Goal: Information Seeking & Learning: Compare options

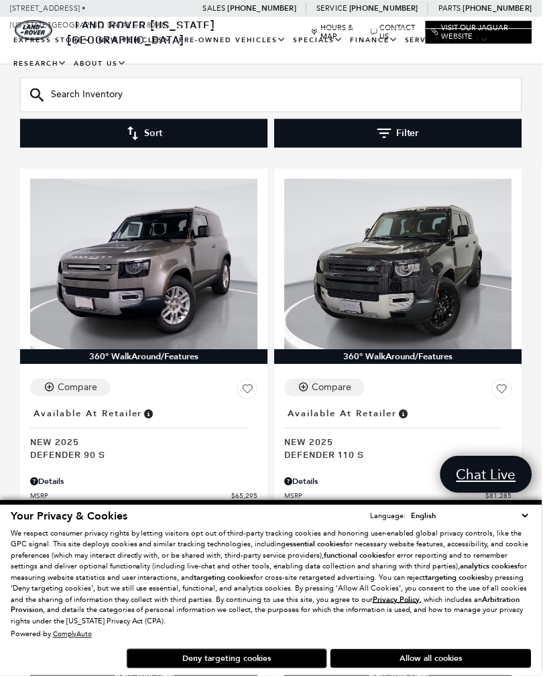
scroll to position [207, 0]
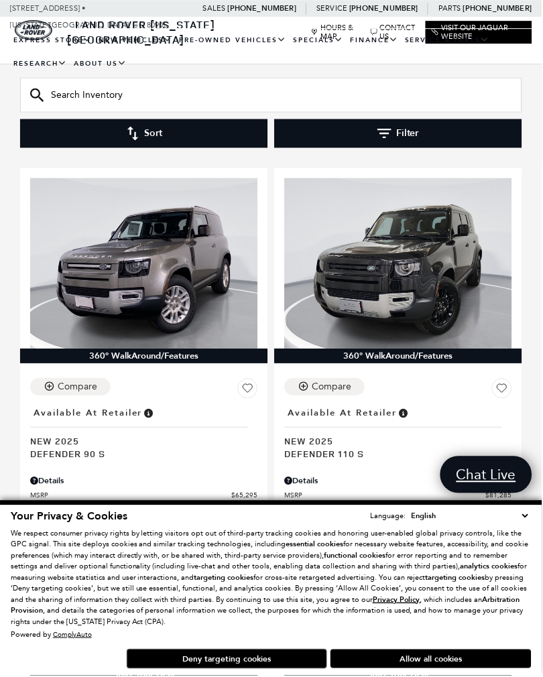
click at [407, 669] on button "Allow all cookies" at bounding box center [431, 660] width 201 height 19
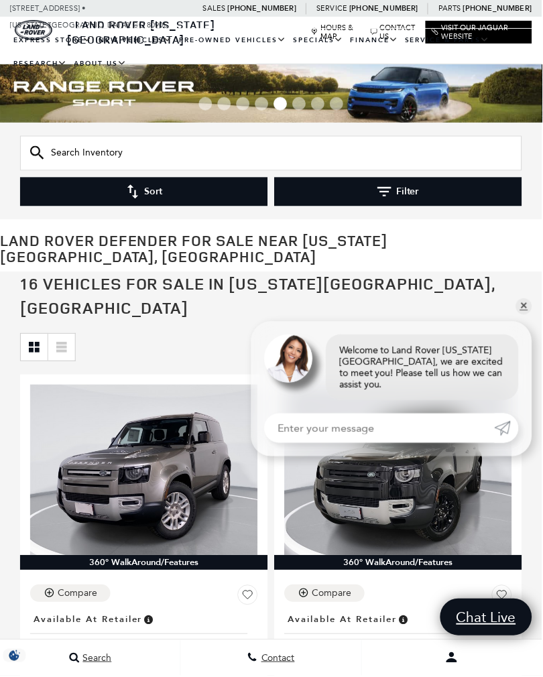
scroll to position [0, 0]
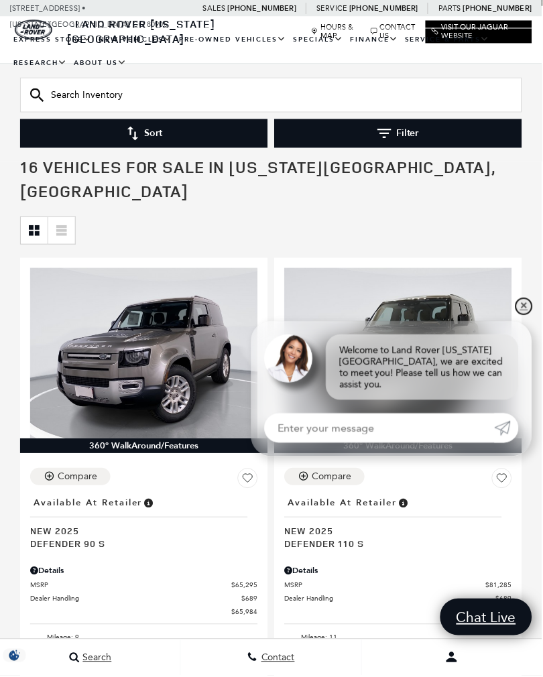
click at [533, 315] on link "✕" at bounding box center [525, 307] width 16 height 16
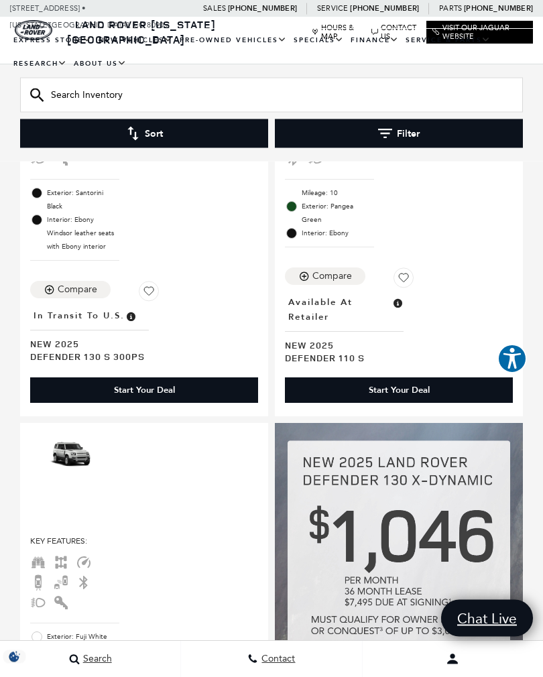
scroll to position [2554, 0]
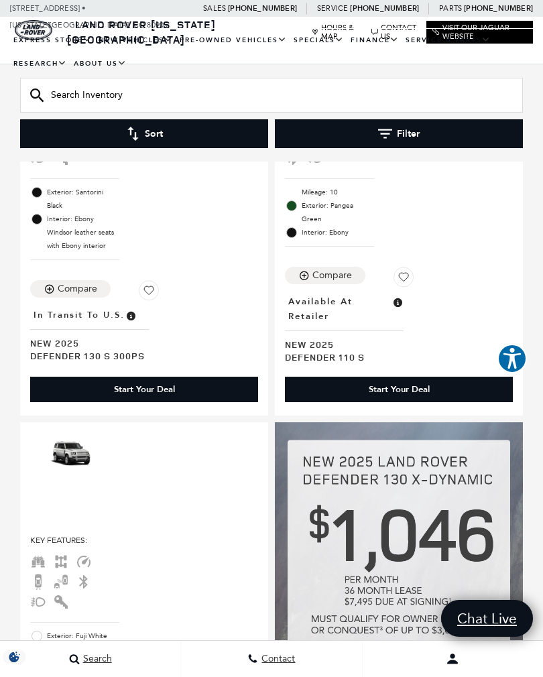
click at [517, 236] on div "Key Features : Mileage: 10 Exterior: Pangea Green Interior: Ebony Compare Locat…" at bounding box center [399, 197] width 248 height 436
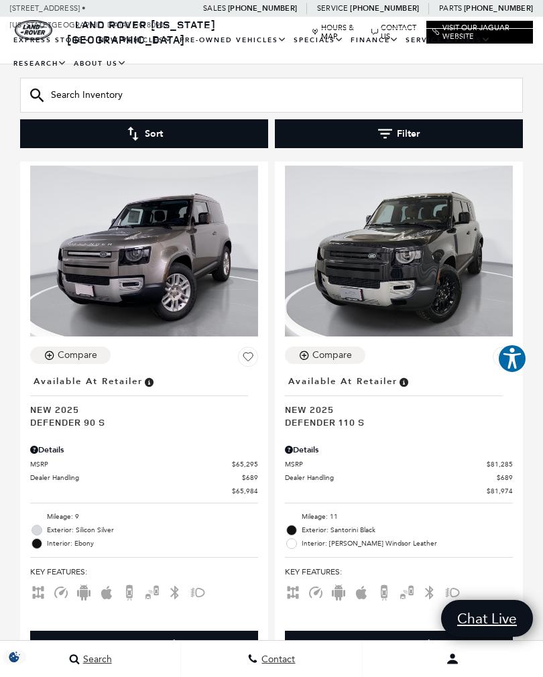
scroll to position [230, 0]
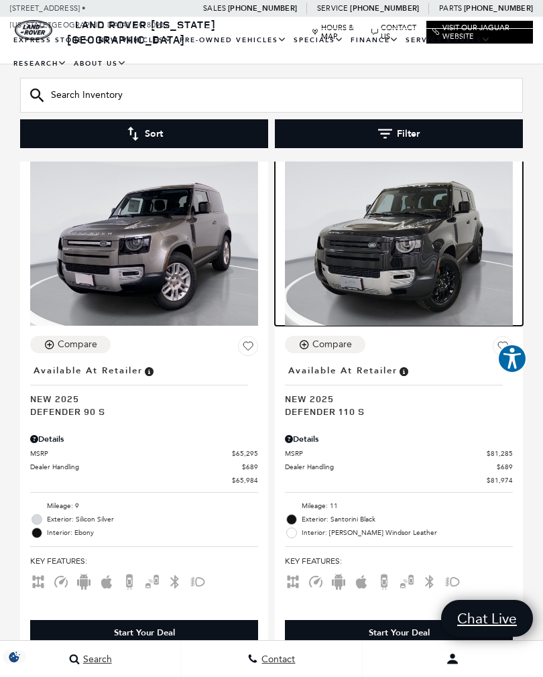
click at [458, 247] on img at bounding box center [399, 240] width 228 height 171
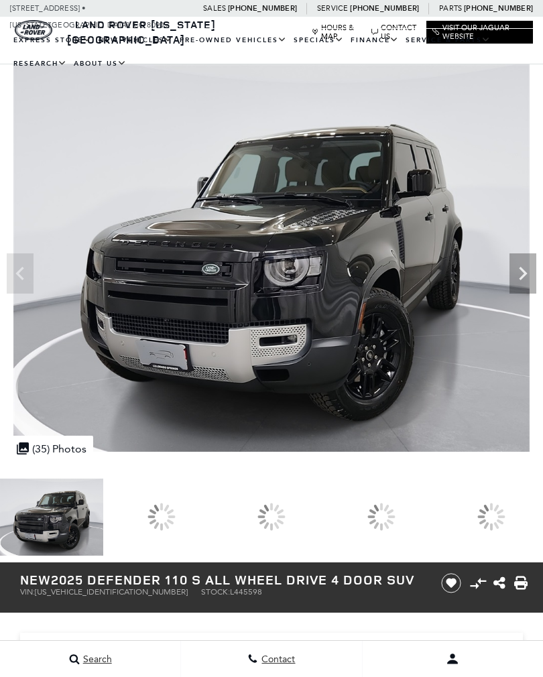
click at [527, 266] on icon "Next" at bounding box center [522, 273] width 27 height 27
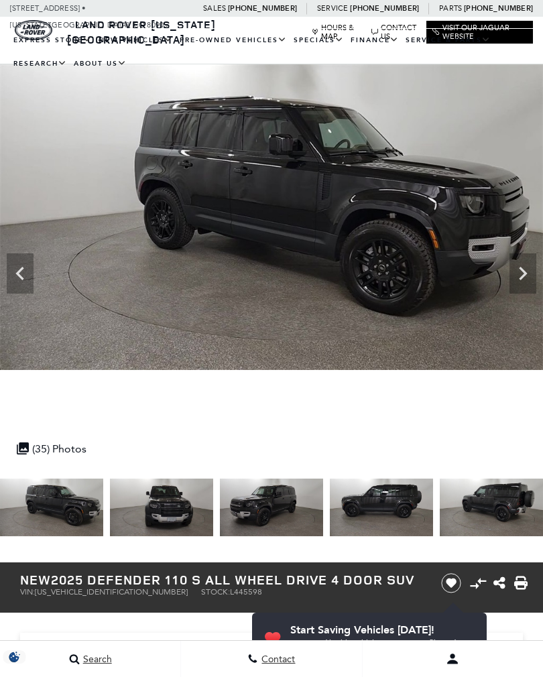
click at [525, 274] on icon "Next" at bounding box center [523, 273] width 8 height 13
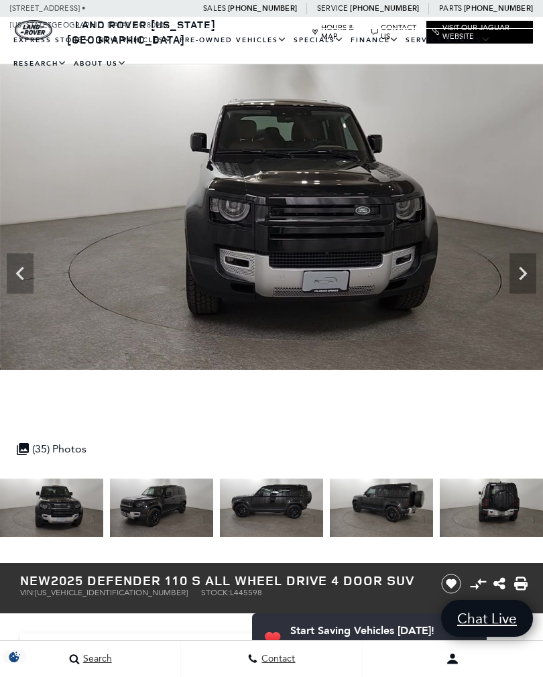
click at [534, 273] on icon "Next" at bounding box center [522, 273] width 27 height 27
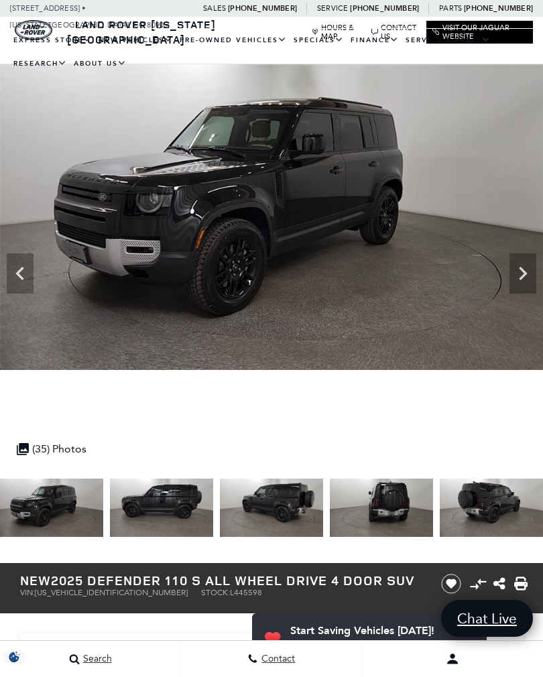
click at [533, 271] on icon "Next" at bounding box center [522, 273] width 27 height 27
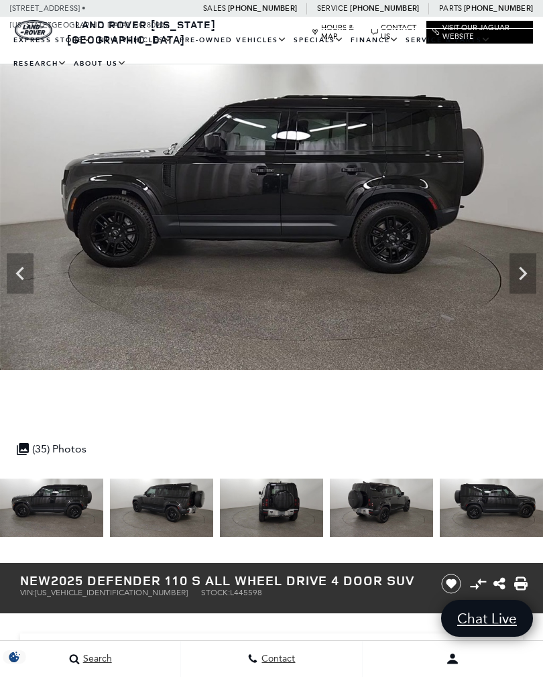
click at [519, 283] on icon "Next" at bounding box center [522, 273] width 27 height 27
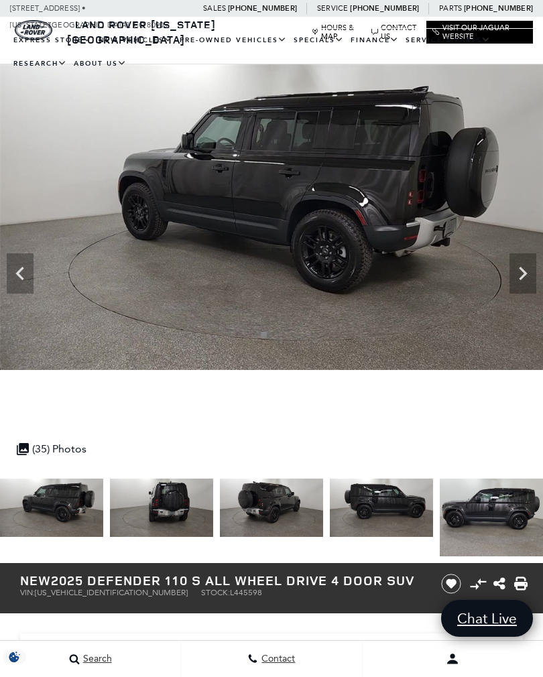
click at [534, 278] on icon "Next" at bounding box center [522, 273] width 27 height 27
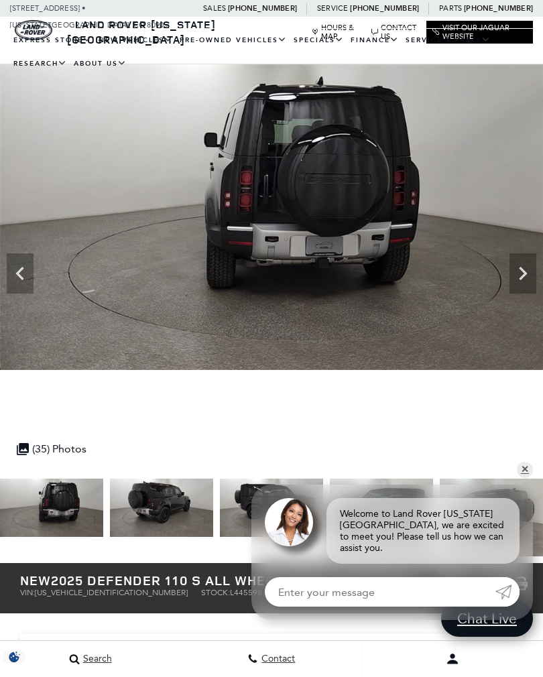
click at [524, 282] on icon "Next" at bounding box center [522, 273] width 27 height 27
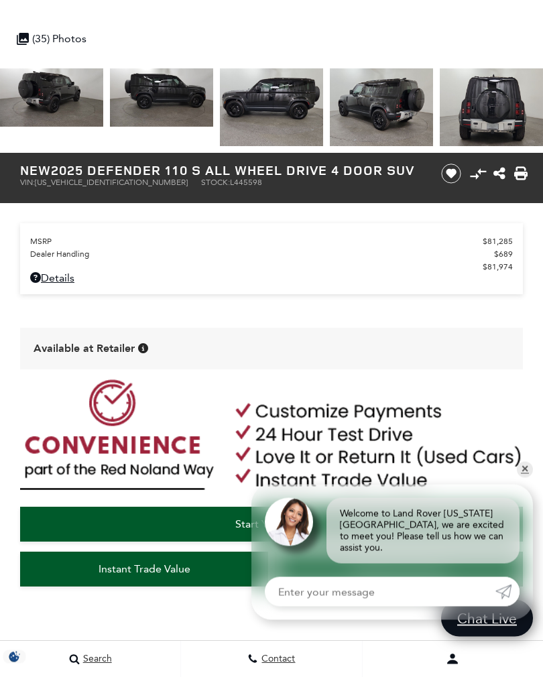
scroll to position [432, 0]
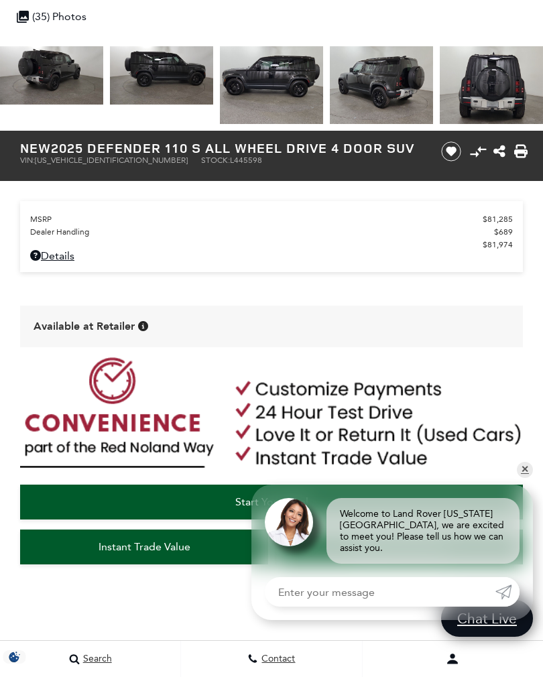
click at [63, 262] on link "Details" at bounding box center [271, 255] width 482 height 13
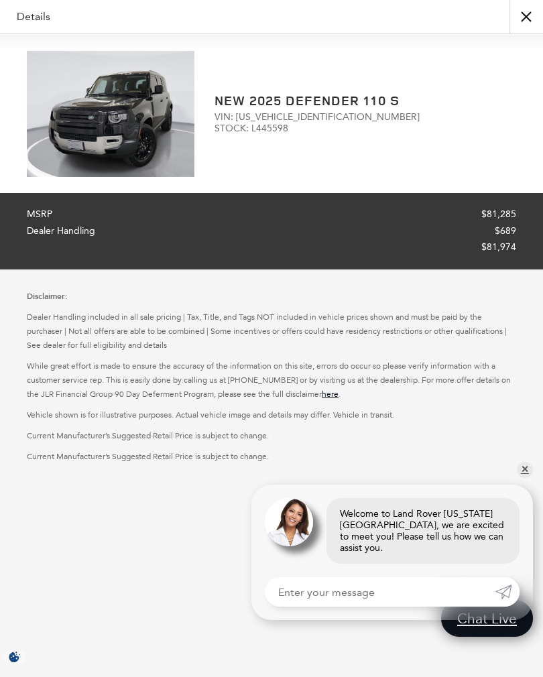
scroll to position [892, 0]
click at [524, 478] on link "✕" at bounding box center [525, 470] width 16 height 16
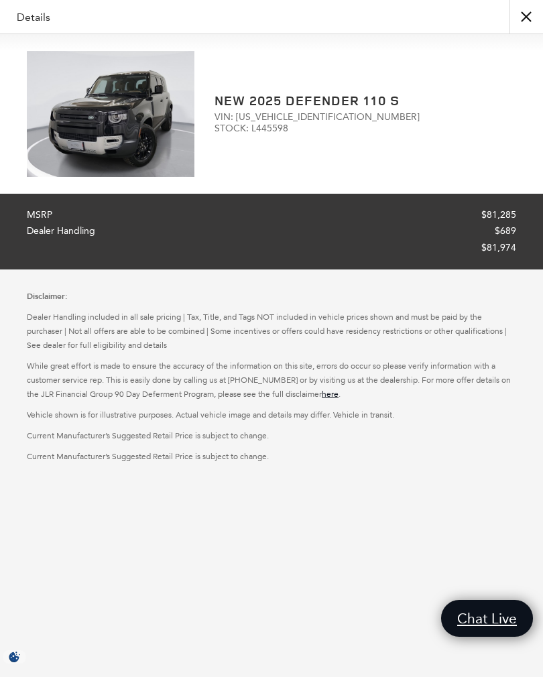
scroll to position [115, 0]
click at [38, 21] on div "Details" at bounding box center [271, 17] width 543 height 34
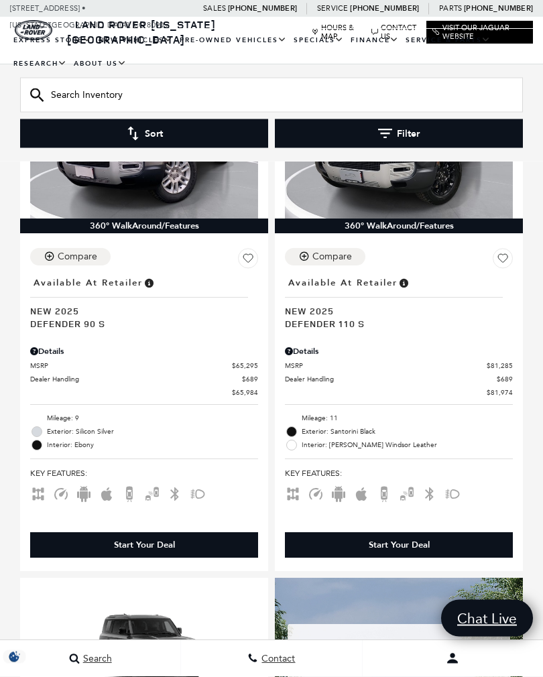
scroll to position [338, 0]
click at [372, 275] on span "Available at Retailer" at bounding box center [342, 282] width 109 height 15
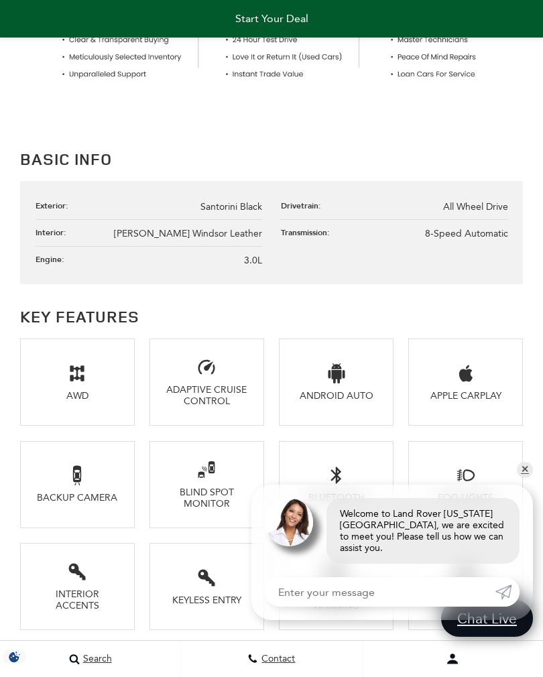
scroll to position [1421, 0]
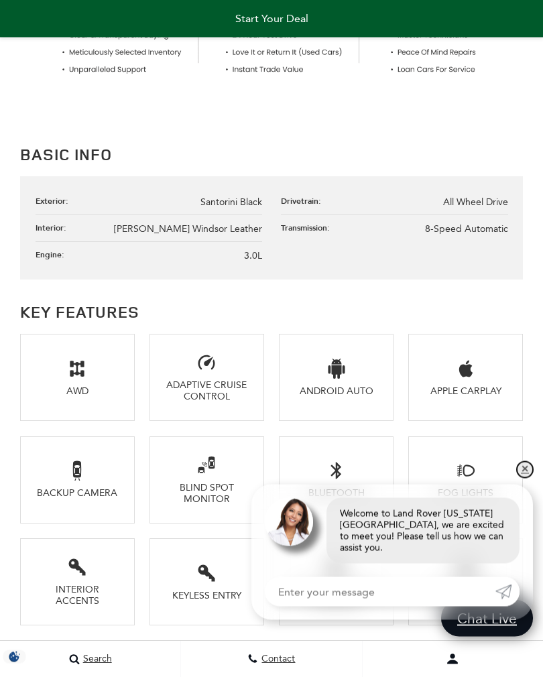
click at [527, 478] on link "✕" at bounding box center [525, 470] width 16 height 16
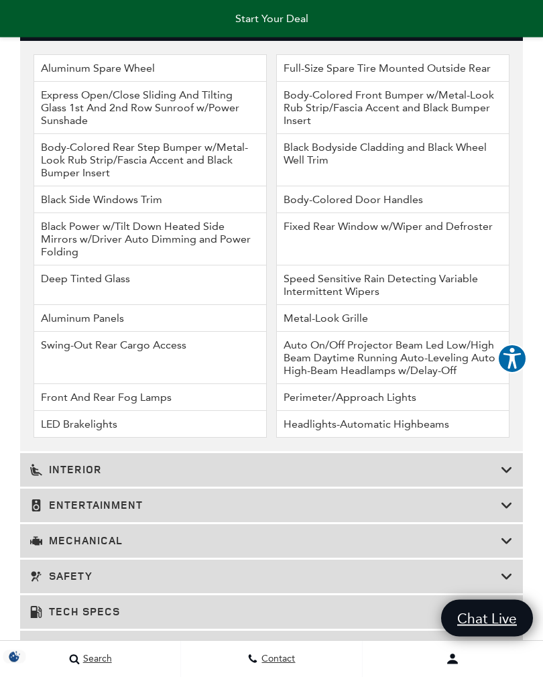
scroll to position [2526, 0]
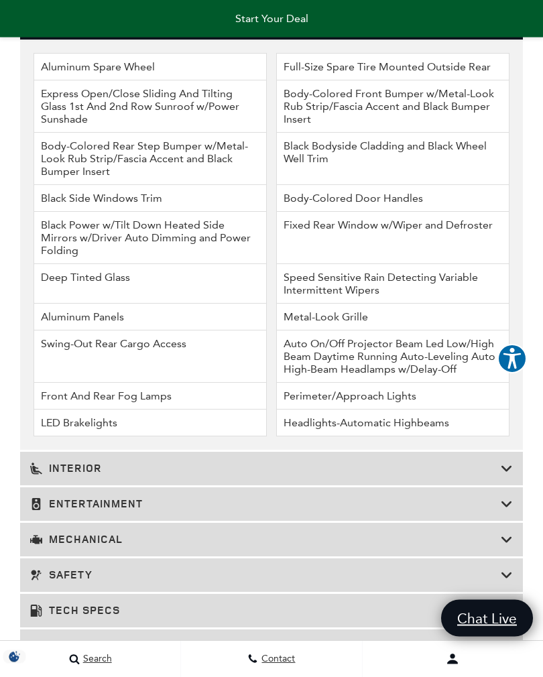
click at [514, 486] on div "Interior" at bounding box center [271, 468] width 502 height 33
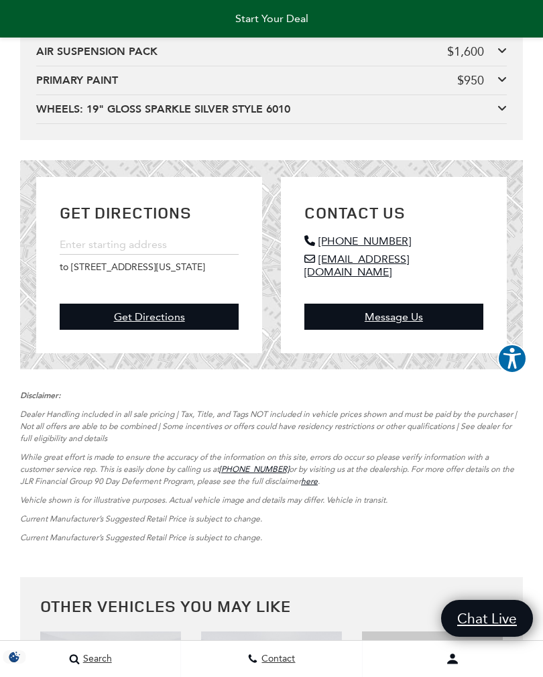
scroll to position [4107, 0]
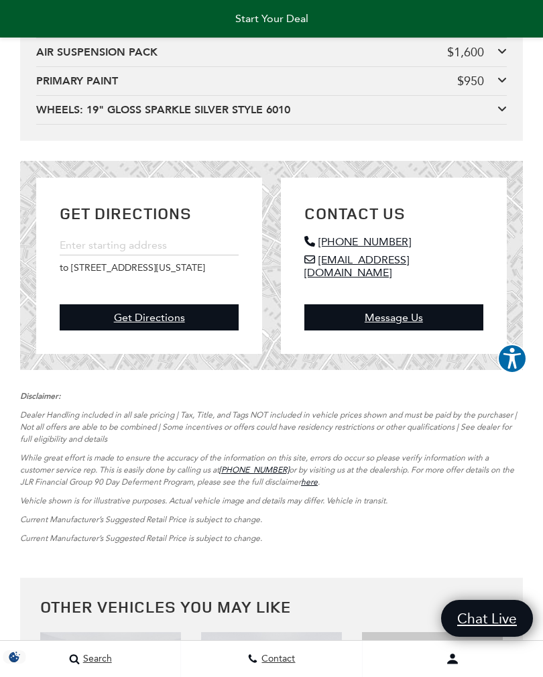
click at [497, 56] on icon at bounding box center [501, 51] width 9 height 11
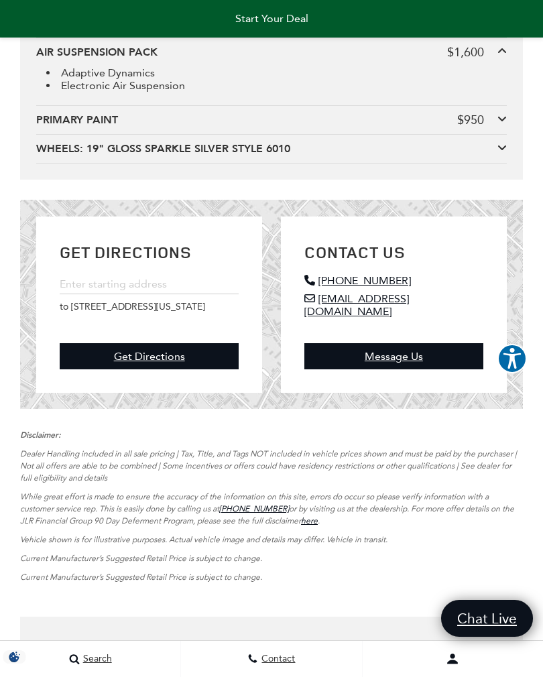
click at [498, 27] on icon at bounding box center [501, 22] width 9 height 11
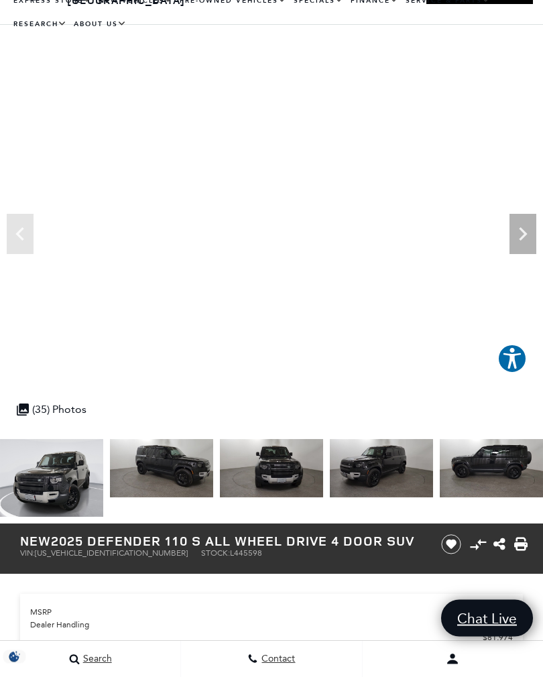
scroll to position [0, 0]
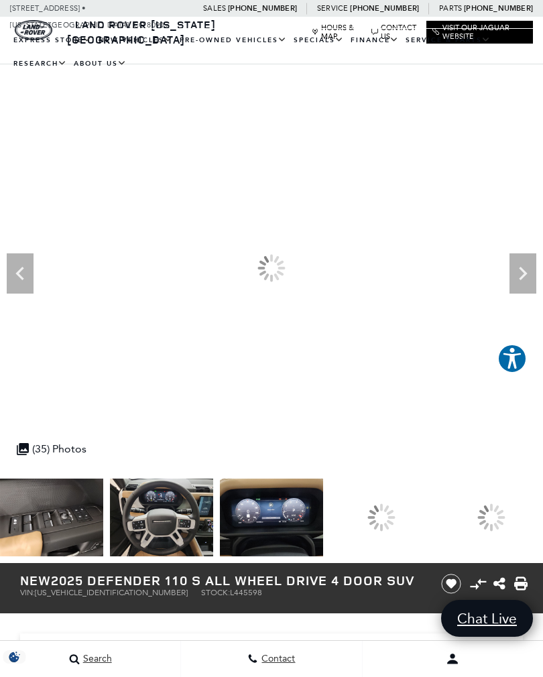
click at [213, 526] on img at bounding box center [161, 517] width 103 height 78
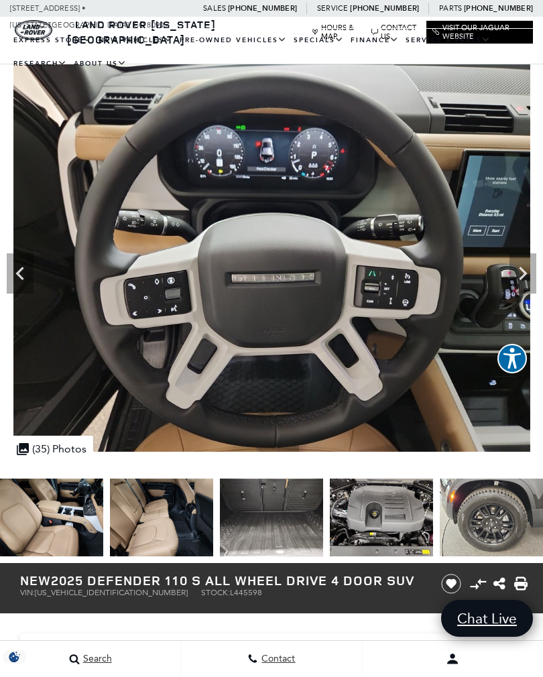
click at [323, 537] on img at bounding box center [271, 517] width 103 height 78
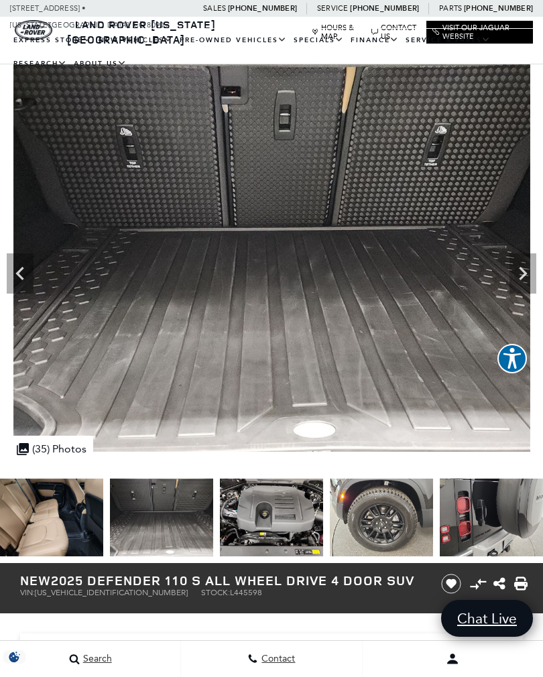
click at [103, 531] on img at bounding box center [51, 517] width 103 height 78
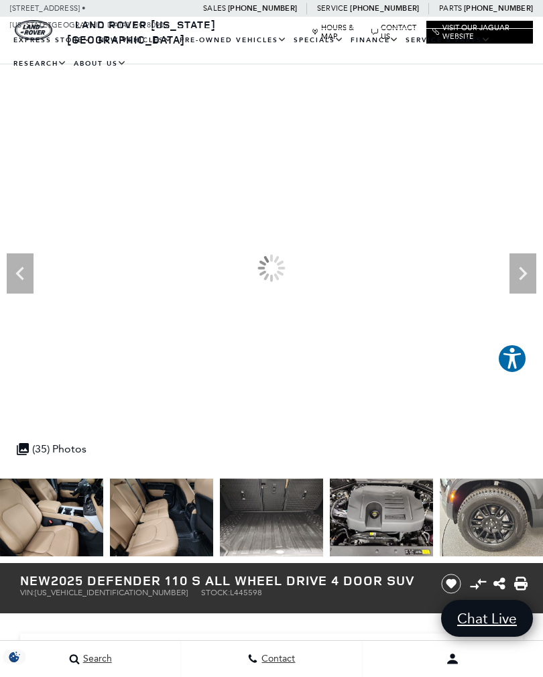
click at [64, 251] on div at bounding box center [271, 267] width 543 height 407
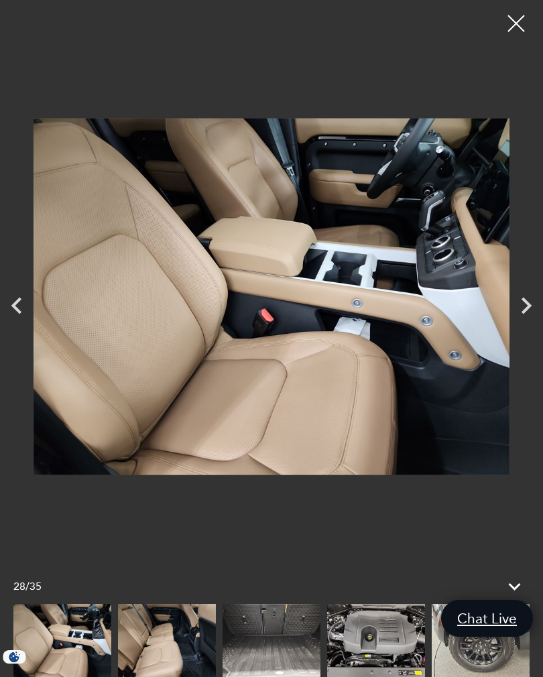
click at [519, 24] on div at bounding box center [515, 23] width 33 height 33
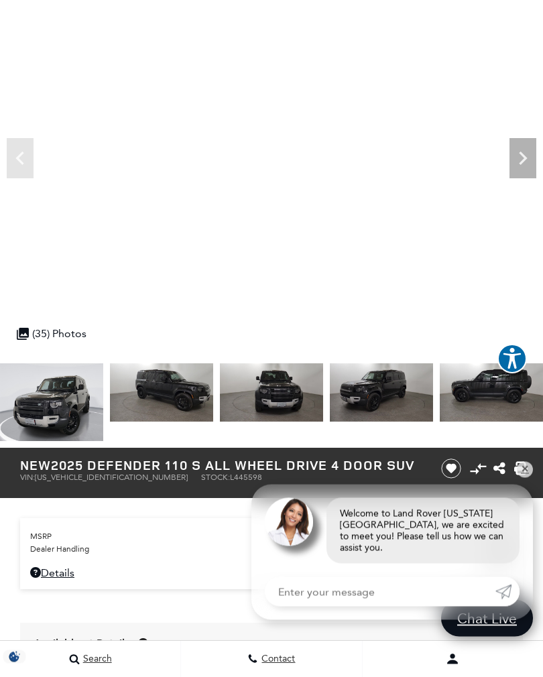
scroll to position [115, 0]
click at [531, 149] on icon "Next" at bounding box center [522, 158] width 27 height 27
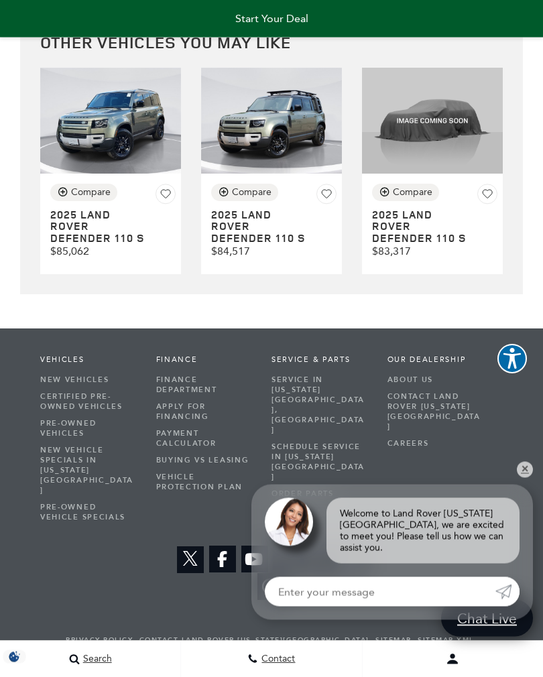
scroll to position [4338, 0]
click at [106, 245] on h3 "2025 LAND ROVER Defender 110 S" at bounding box center [100, 227] width 100 height 36
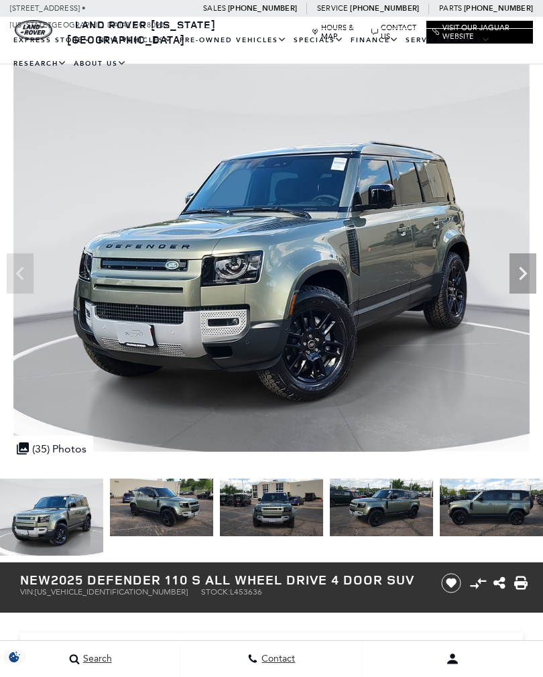
click at [521, 275] on icon "Next" at bounding box center [522, 273] width 27 height 27
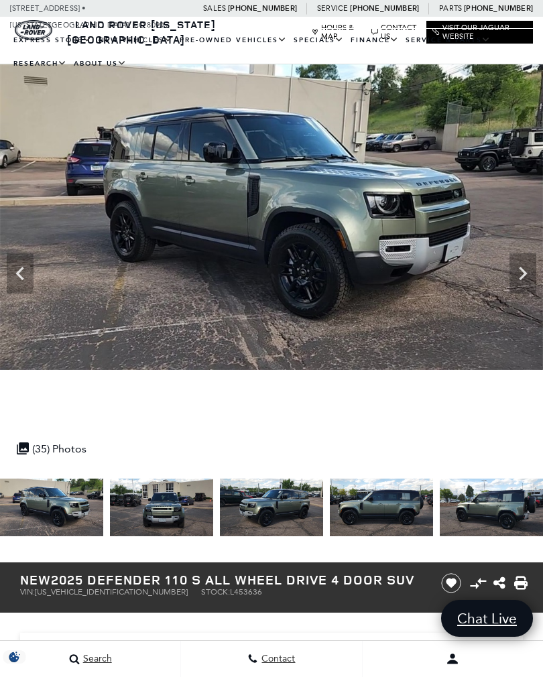
click at [521, 283] on icon "Next" at bounding box center [522, 273] width 27 height 27
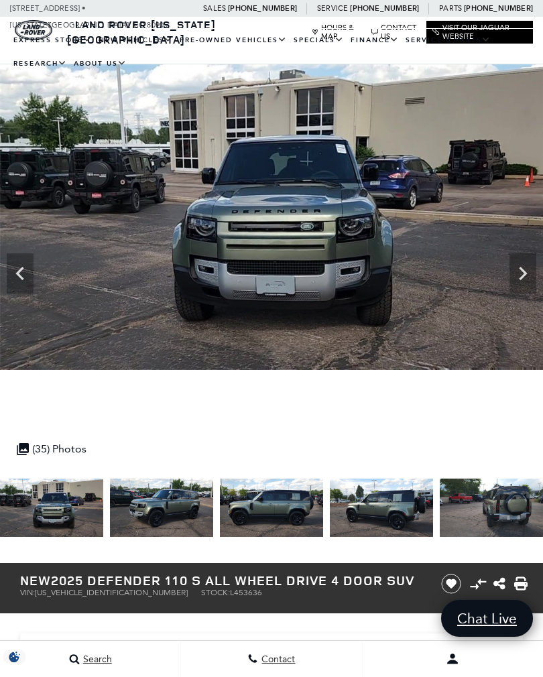
click at [524, 283] on icon "Next" at bounding box center [522, 273] width 27 height 27
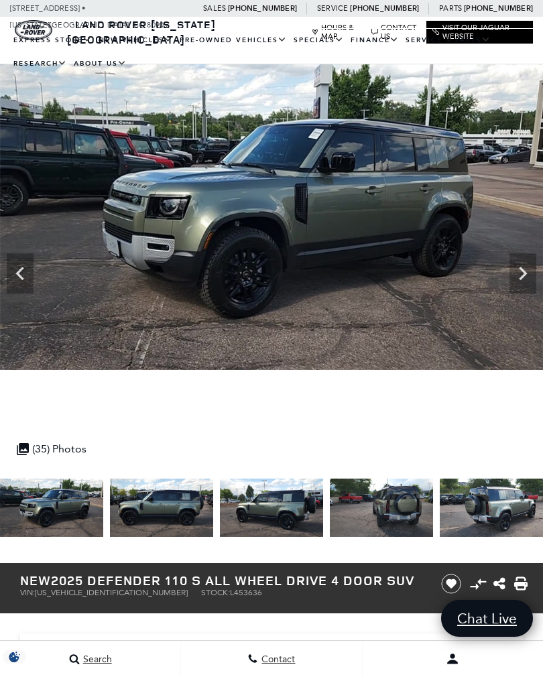
click at [525, 275] on icon "Next" at bounding box center [523, 273] width 8 height 13
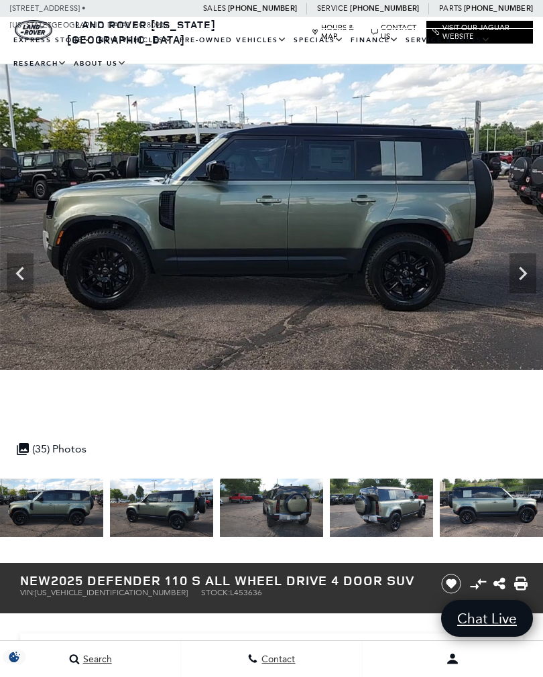
click at [532, 277] on icon "Next" at bounding box center [522, 273] width 27 height 27
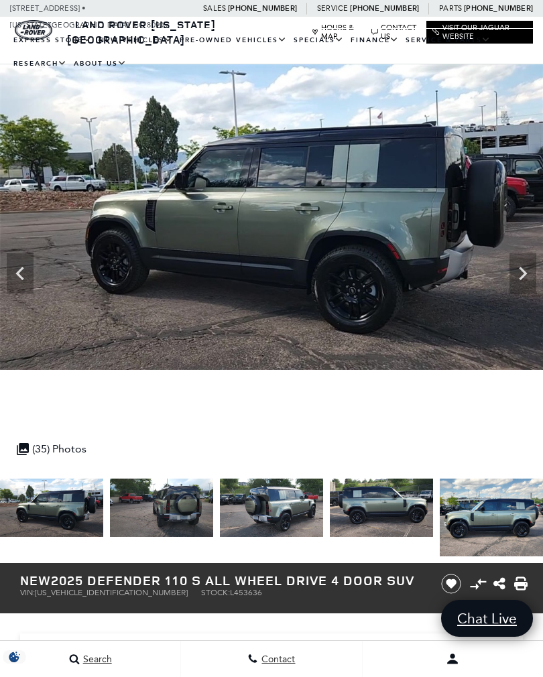
click at [533, 275] on icon "Next" at bounding box center [522, 273] width 27 height 27
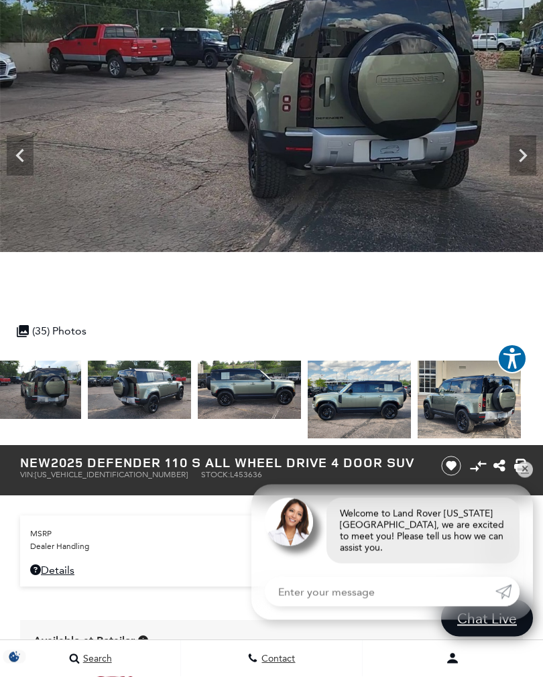
scroll to position [118, 0]
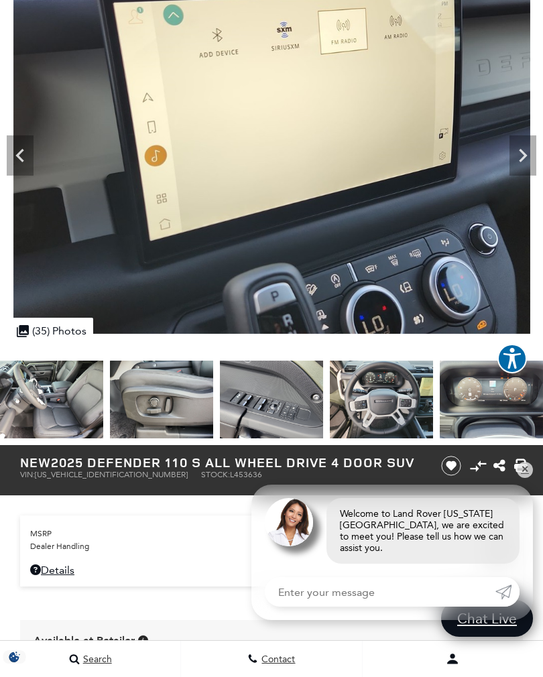
click at [46, 393] on img at bounding box center [51, 399] width 103 height 78
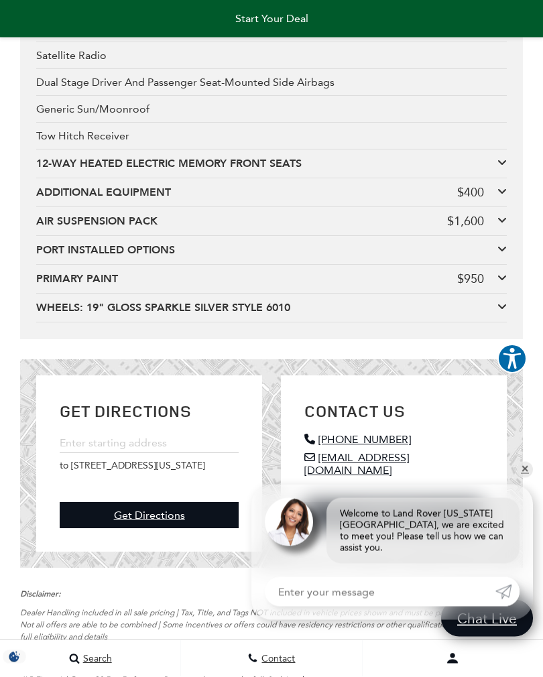
scroll to position [3760, 0]
click at [505, 167] on icon at bounding box center [501, 162] width 9 height 11
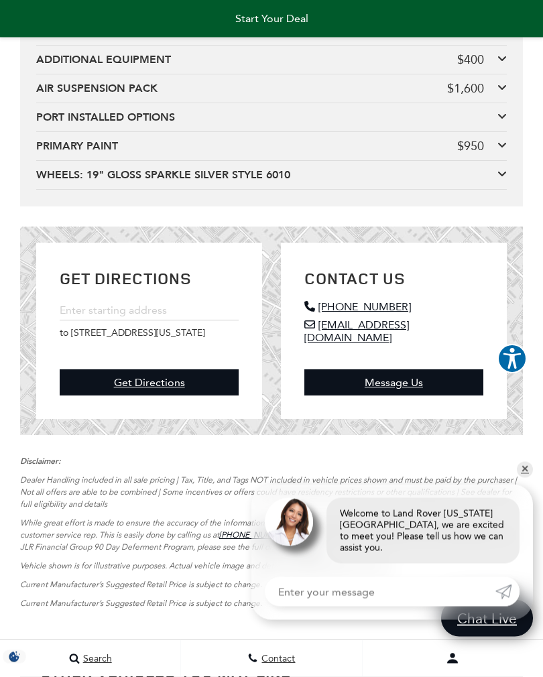
scroll to position [3919, 0]
click at [499, 64] on icon at bounding box center [501, 58] width 9 height 11
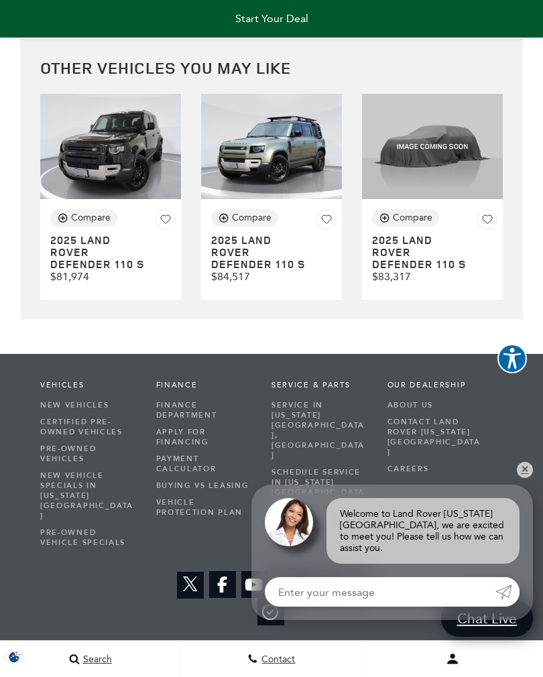
scroll to position [4547, 0]
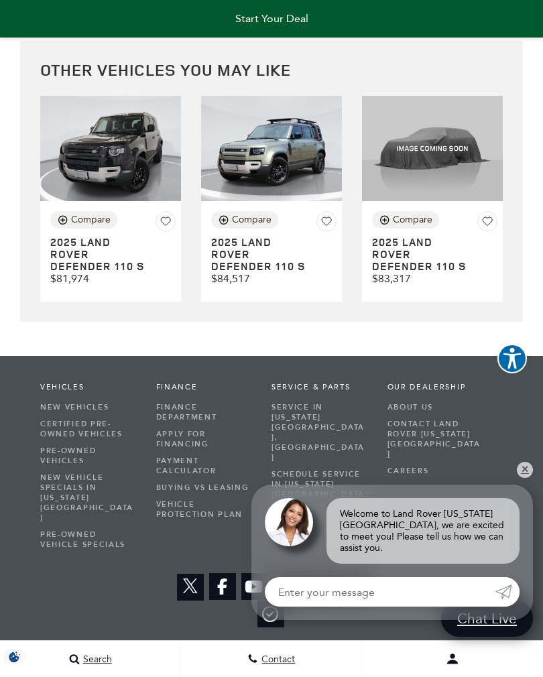
click at [425, 272] on h3 "2025 LAND ROVER Defender 110 S" at bounding box center [422, 254] width 100 height 36
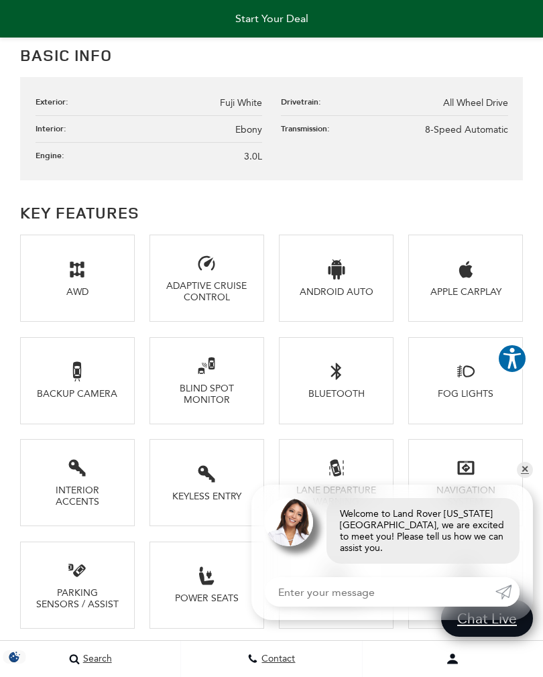
scroll to position [1550, 0]
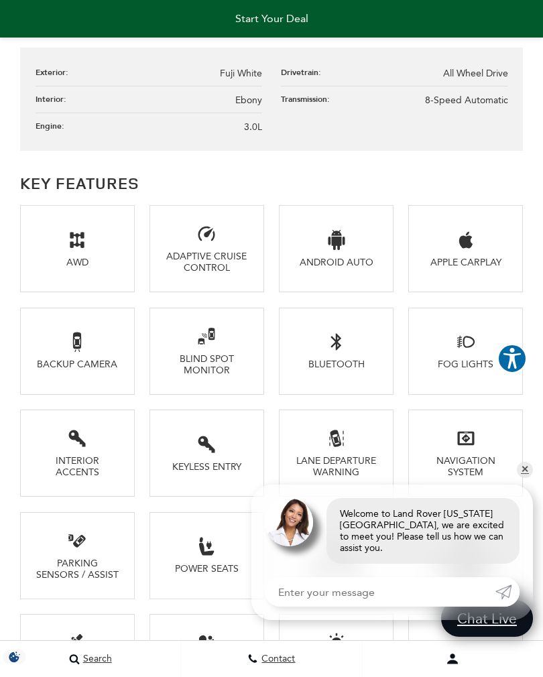
click at [458, 478] on div "Navigation System" at bounding box center [465, 466] width 83 height 23
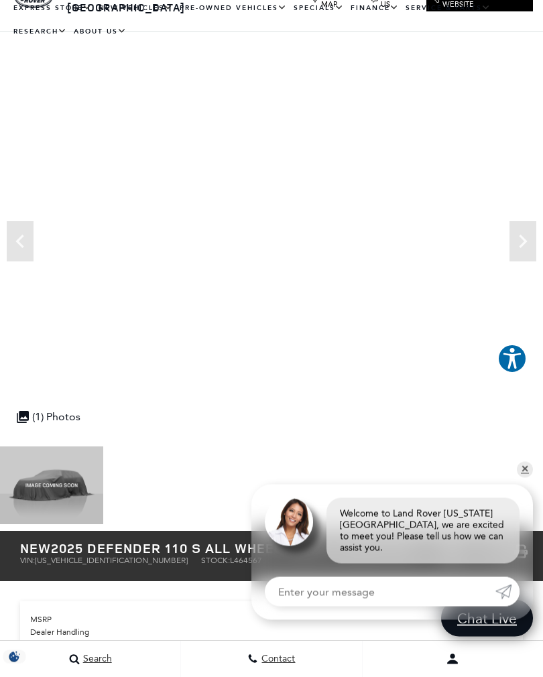
scroll to position [0, 0]
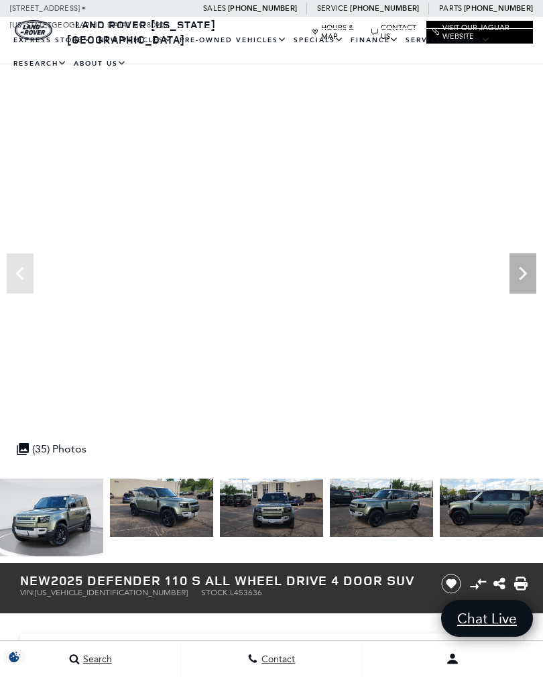
click at [162, 52] on link "New Vehicles" at bounding box center [135, 40] width 81 height 23
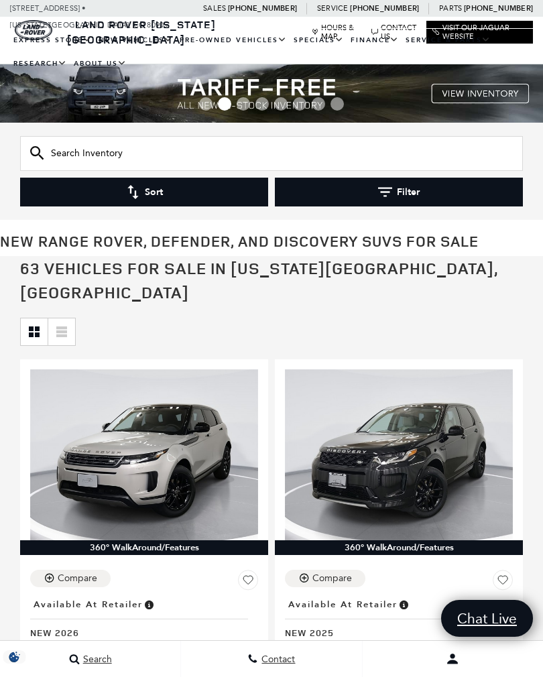
click at [421, 192] on button "Filter" at bounding box center [399, 192] width 248 height 29
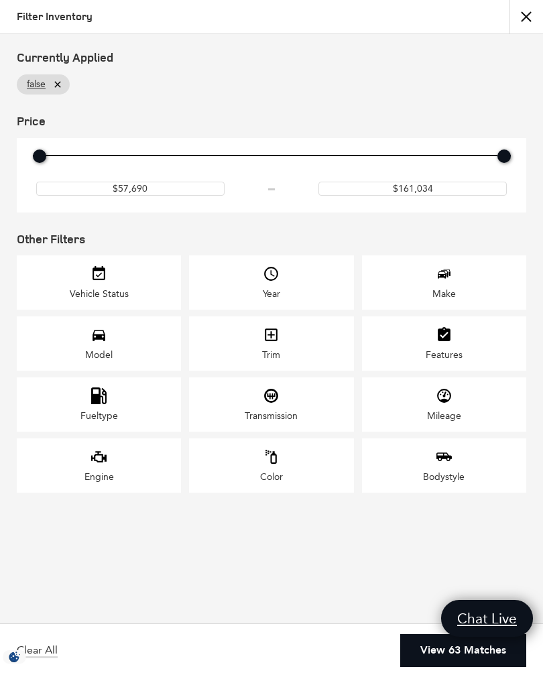
click at [115, 360] on div "Model" at bounding box center [99, 343] width 164 height 54
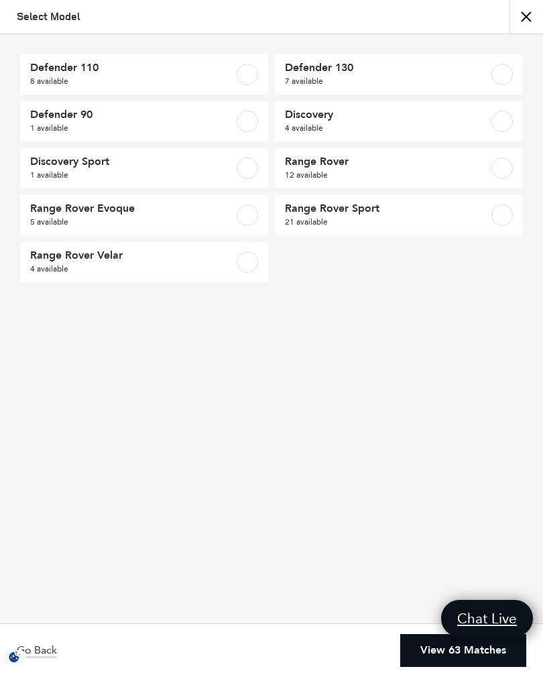
click at [245, 69] on label at bounding box center [246, 74] width 21 height 21
checkbox input "true"
click at [470, 648] on link "View 8 Matches" at bounding box center [466, 650] width 120 height 33
